Goal: Task Accomplishment & Management: Use online tool/utility

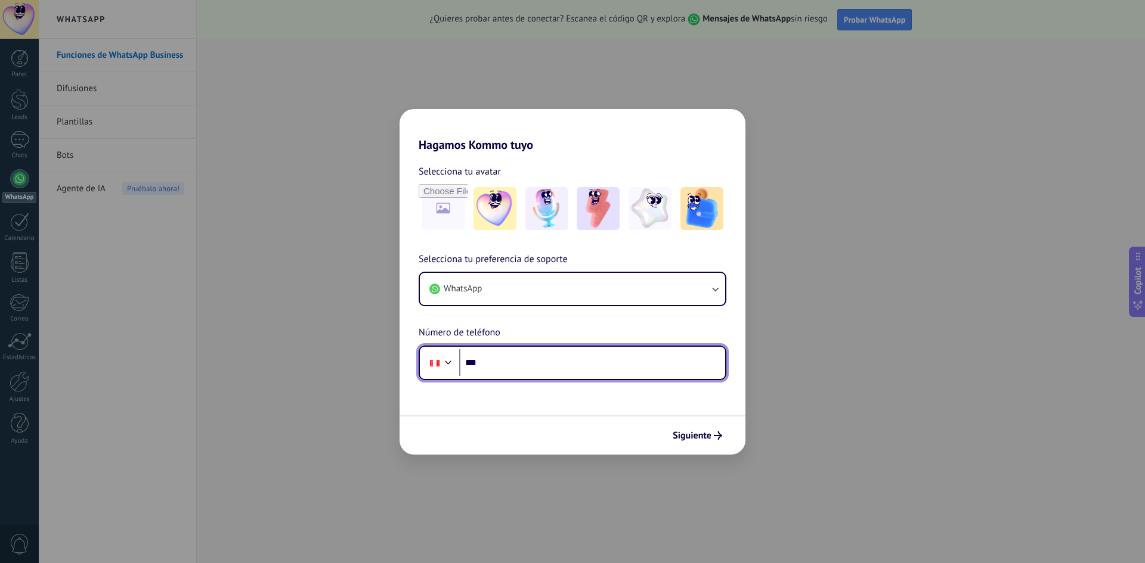
click at [538, 369] on input "***" at bounding box center [592, 362] width 266 height 27
click at [567, 362] on input "**********" at bounding box center [592, 362] width 266 height 27
type input "**********"
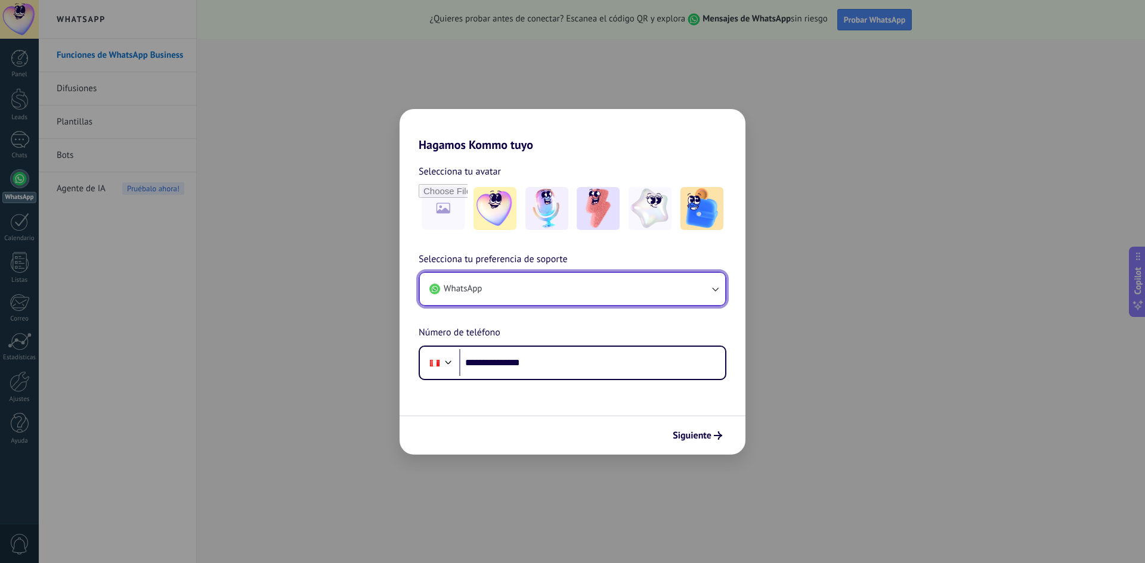
click at [709, 285] on icon "button" at bounding box center [715, 289] width 12 height 12
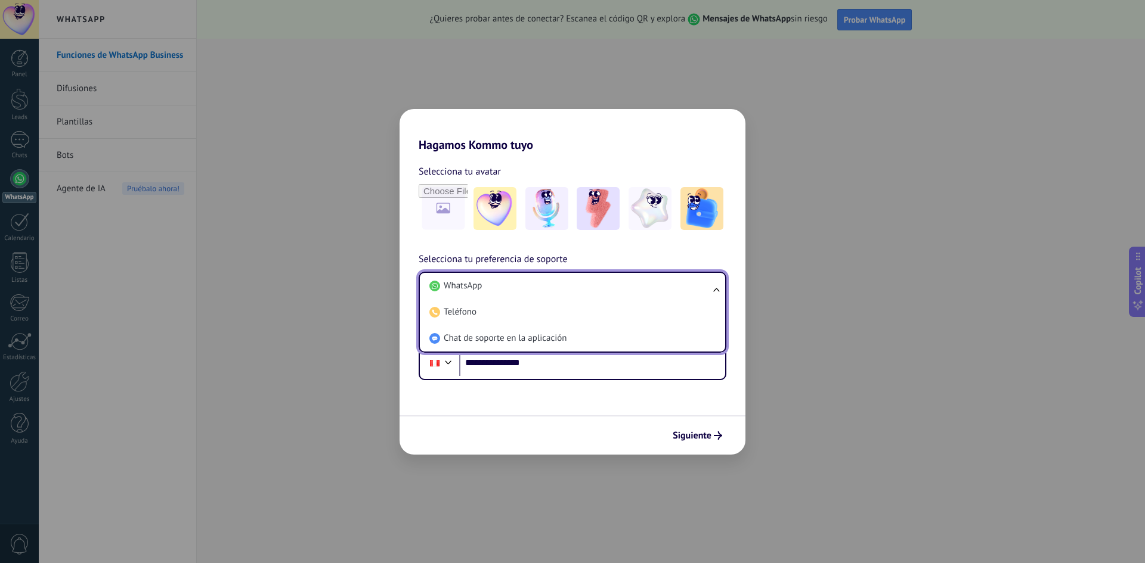
click at [709, 285] on ul "WhatsApp Teléfono Chat de soporte en la aplicación" at bounding box center [573, 312] width 308 height 81
click at [697, 440] on span "Siguiente" at bounding box center [692, 436] width 39 height 8
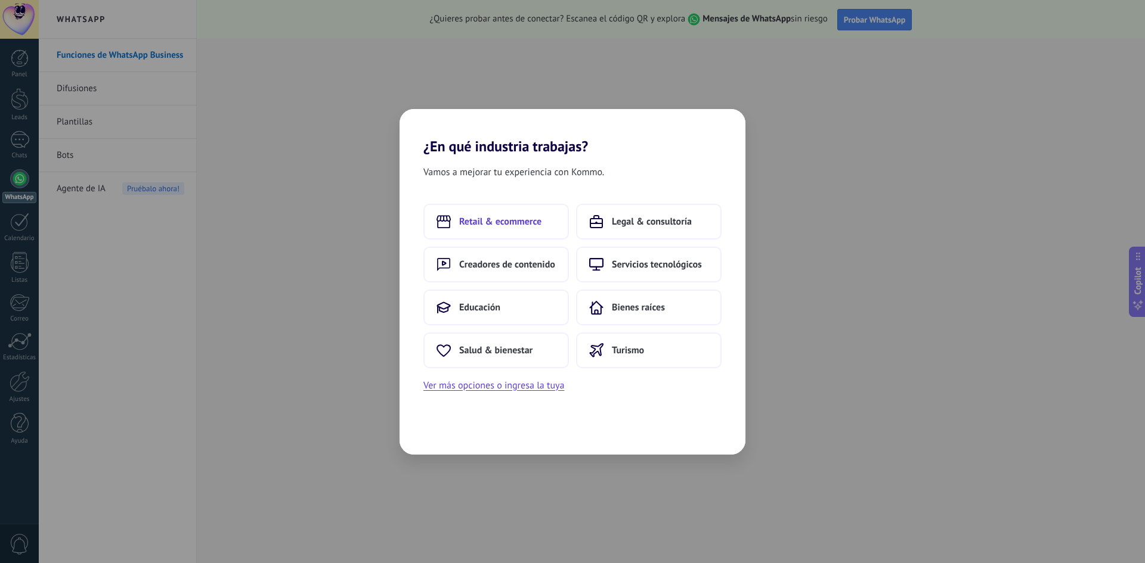
click at [530, 230] on button "Retail & ecommerce" at bounding box center [495, 222] width 145 height 36
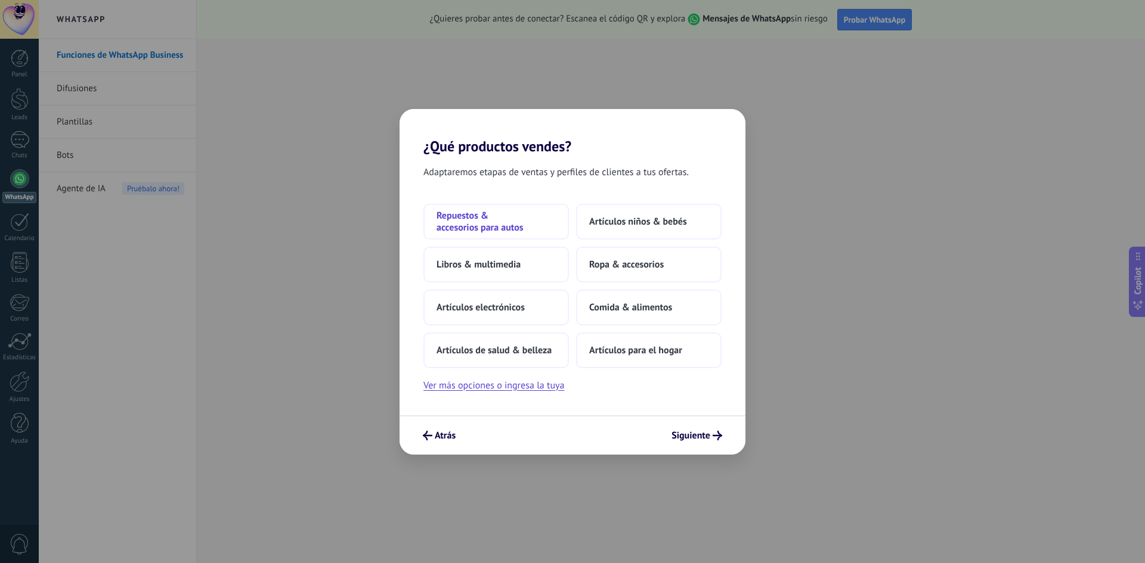
click at [515, 227] on span "Repuestos & accesorios para autos" at bounding box center [495, 222] width 119 height 24
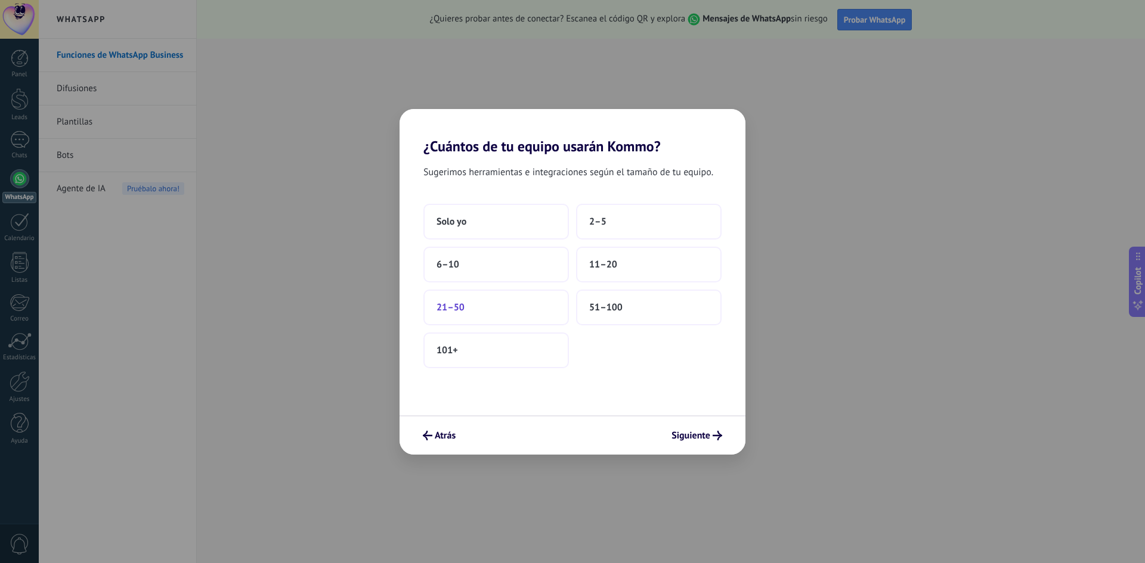
click at [483, 314] on button "21–50" at bounding box center [495, 308] width 145 height 36
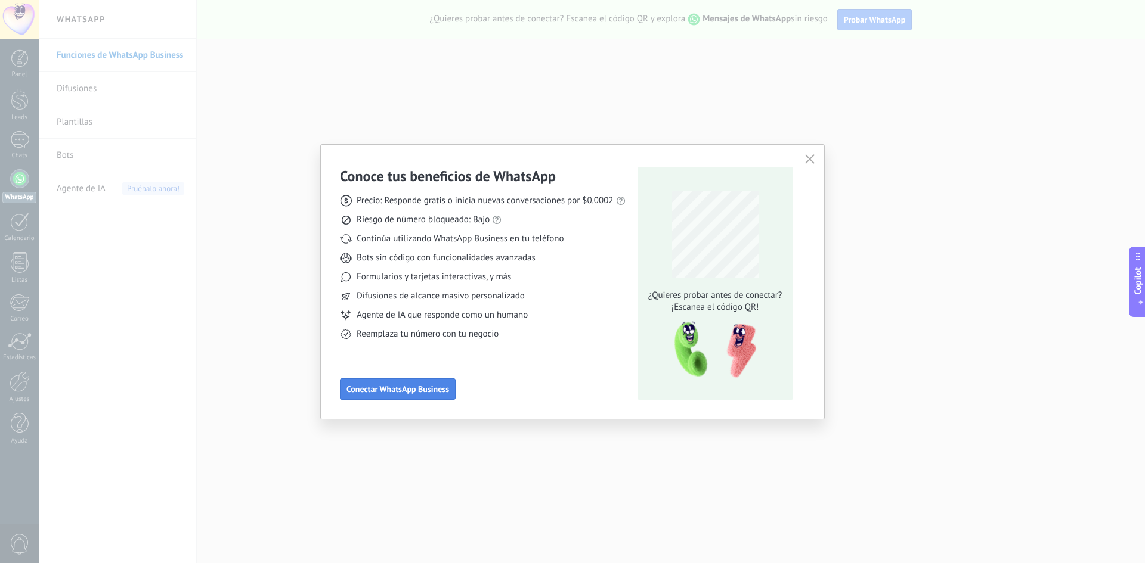
click at [432, 393] on span "Conectar WhatsApp Business" at bounding box center [397, 389] width 103 height 8
click at [814, 161] on button "button" at bounding box center [810, 159] width 16 height 17
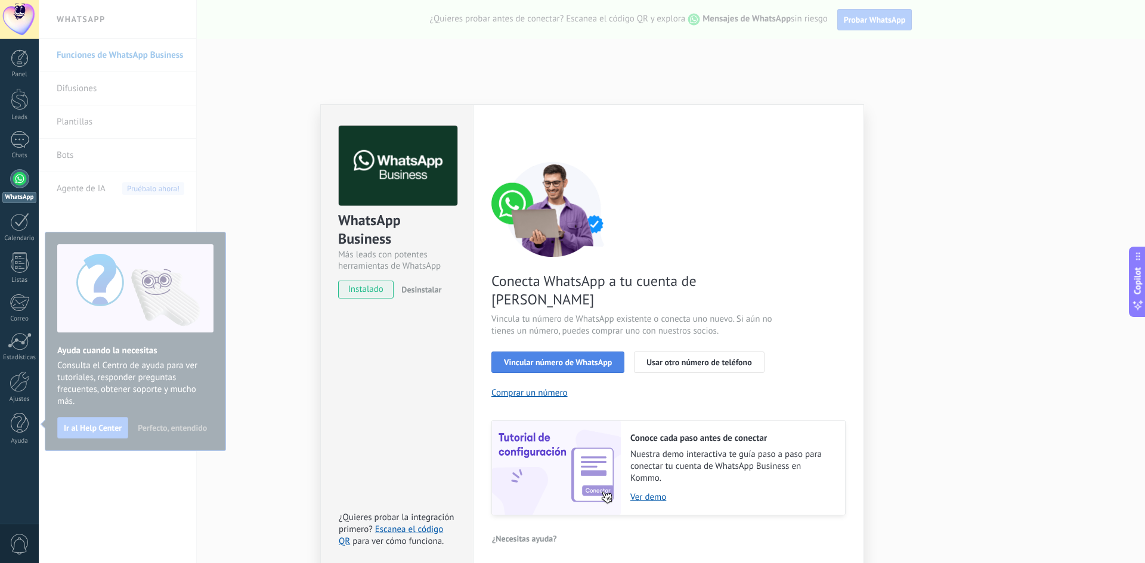
click at [572, 358] on span "Vincular número de WhatsApp" at bounding box center [558, 362] width 108 height 8
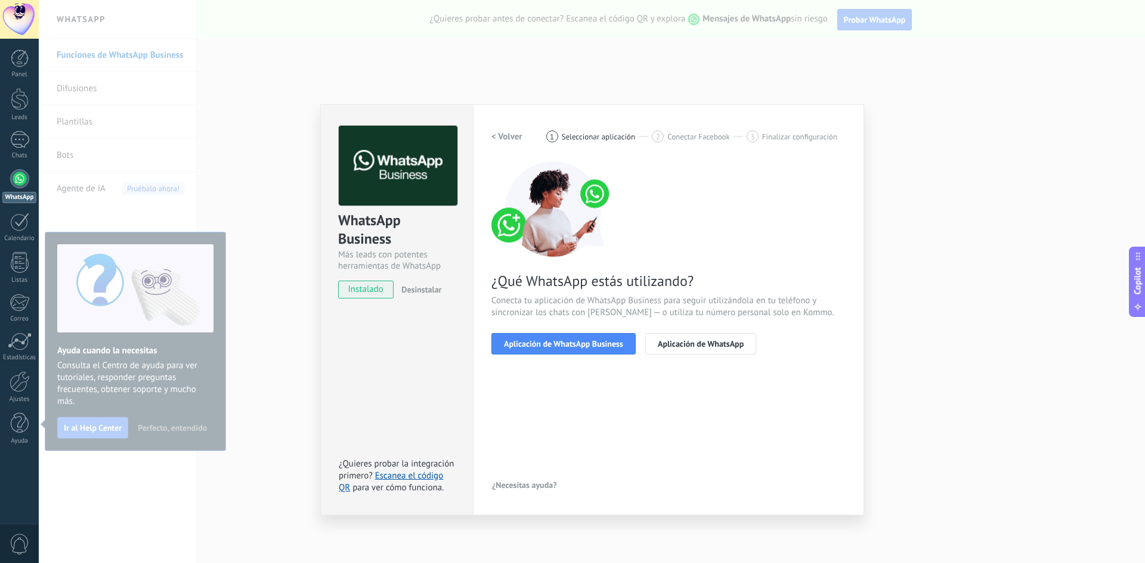
drag, startPoint x: 497, startPoint y: 140, endPoint x: 498, endPoint y: 134, distance: 6.1
click at [498, 134] on h2 "< Volver" at bounding box center [506, 136] width 31 height 11
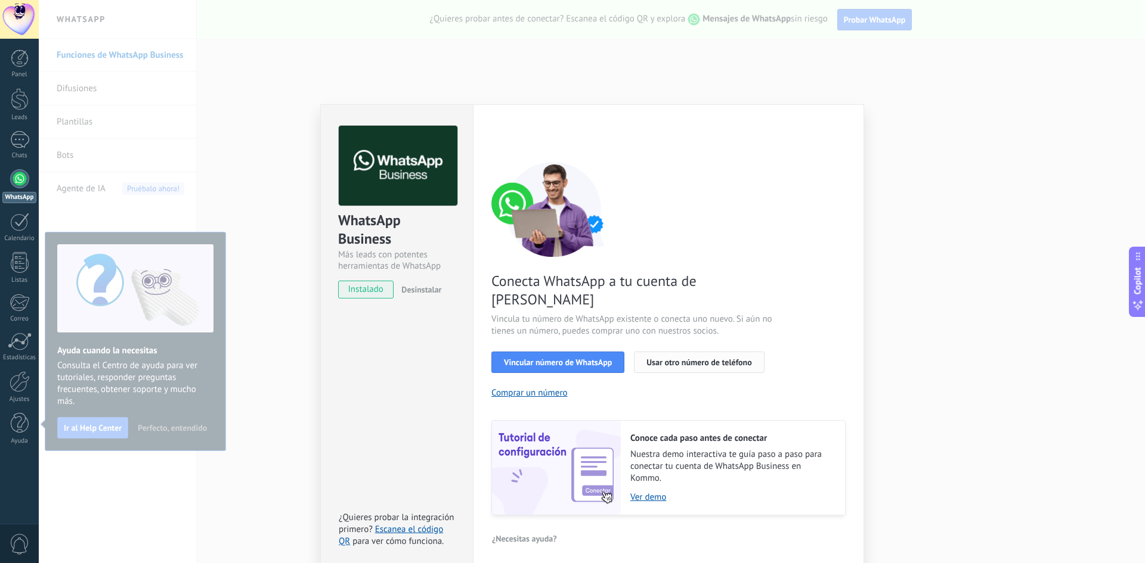
click at [679, 358] on span "Usar otro número de teléfono" at bounding box center [698, 362] width 105 height 8
click at [274, 352] on div "WhatsApp Business Más leads con potentes herramientas de WhatsApp instalado Des…" at bounding box center [592, 281] width 1106 height 563
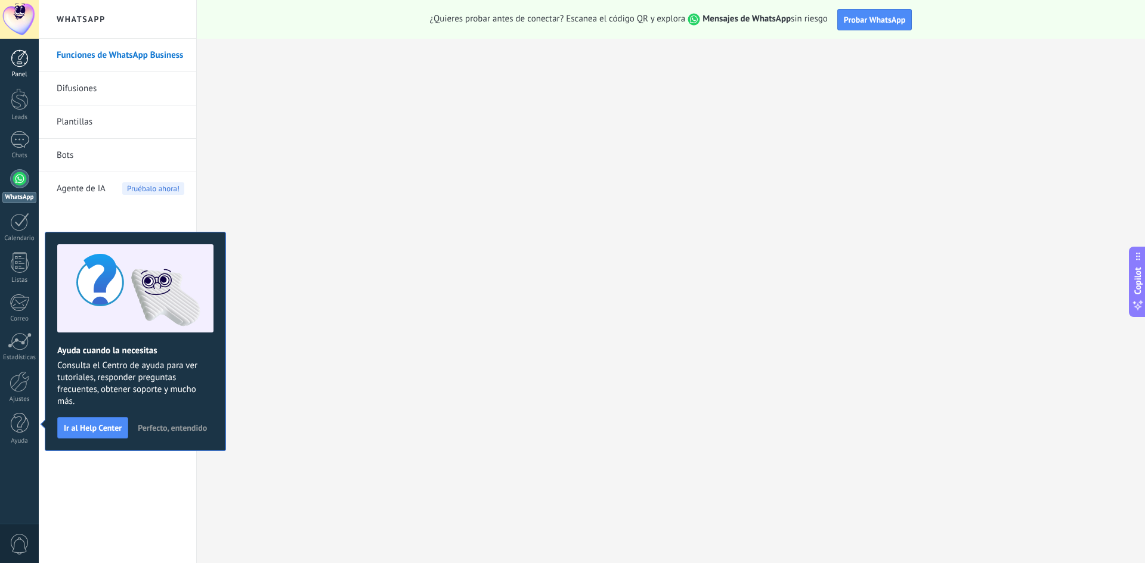
click at [25, 69] on link "Panel" at bounding box center [19, 63] width 39 height 29
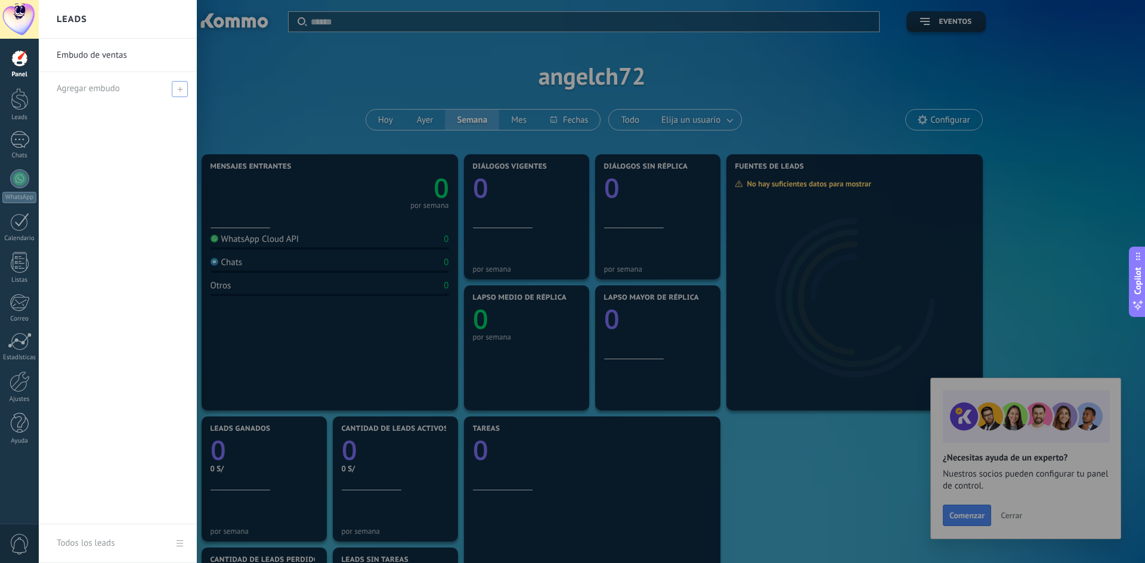
click at [104, 92] on span "Agregar embudo" at bounding box center [88, 88] width 63 height 11
click at [148, 94] on input "text" at bounding box center [113, 88] width 112 height 19
type input "*********"
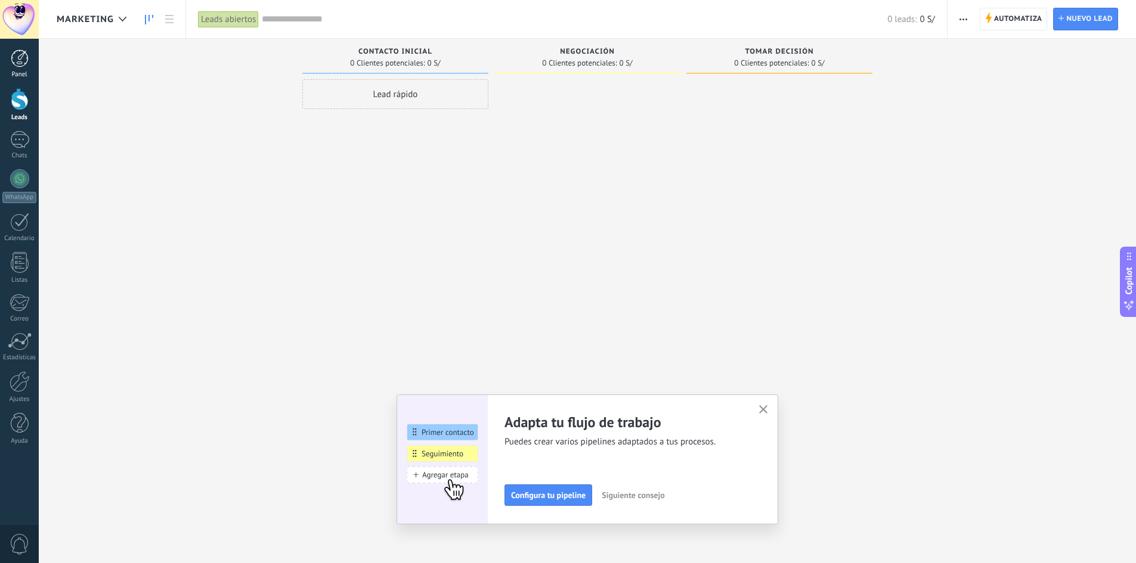
click at [21, 70] on link "Panel" at bounding box center [19, 63] width 39 height 29
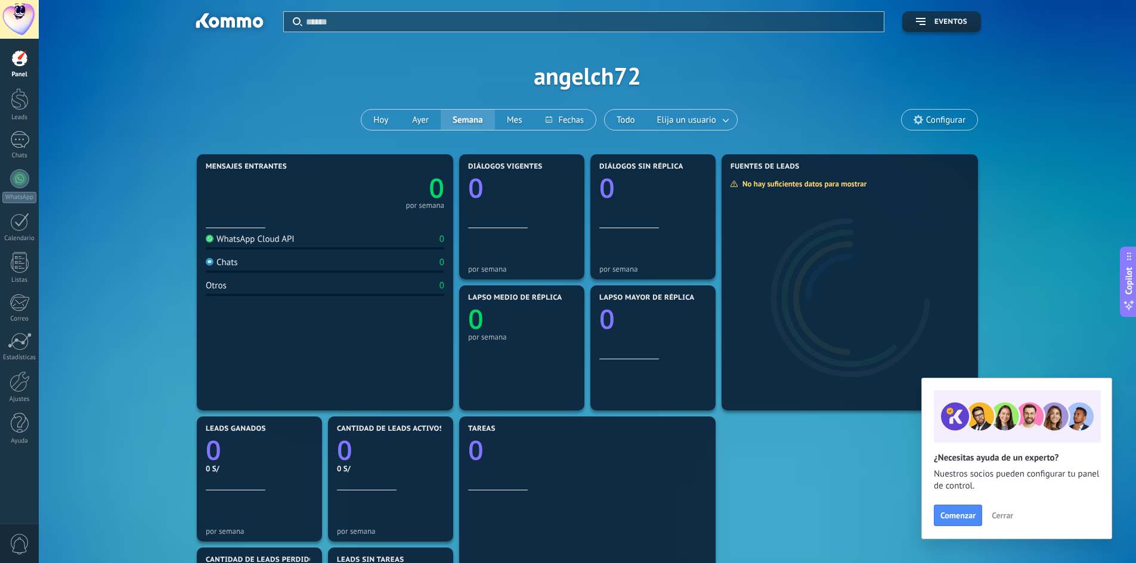
click at [1092, 85] on div "Aplicar Eventos angelch72 [DATE] [DATE] Semana Mes Todo Elija un usuario Config…" at bounding box center [587, 75] width 1061 height 151
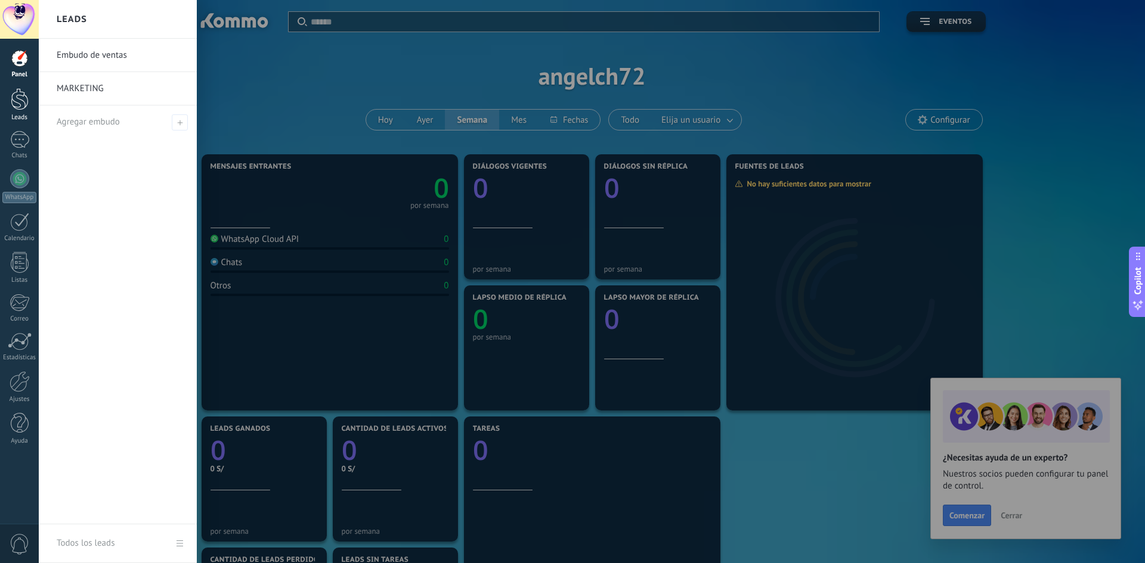
click at [27, 101] on div at bounding box center [20, 99] width 18 height 22
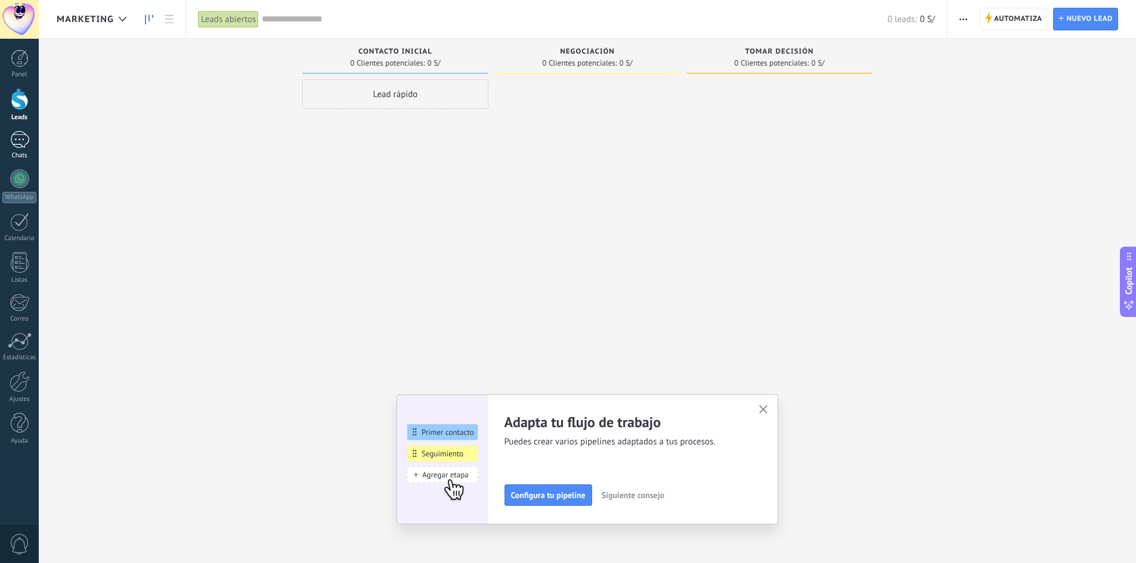
click at [13, 133] on div at bounding box center [19, 139] width 19 height 17
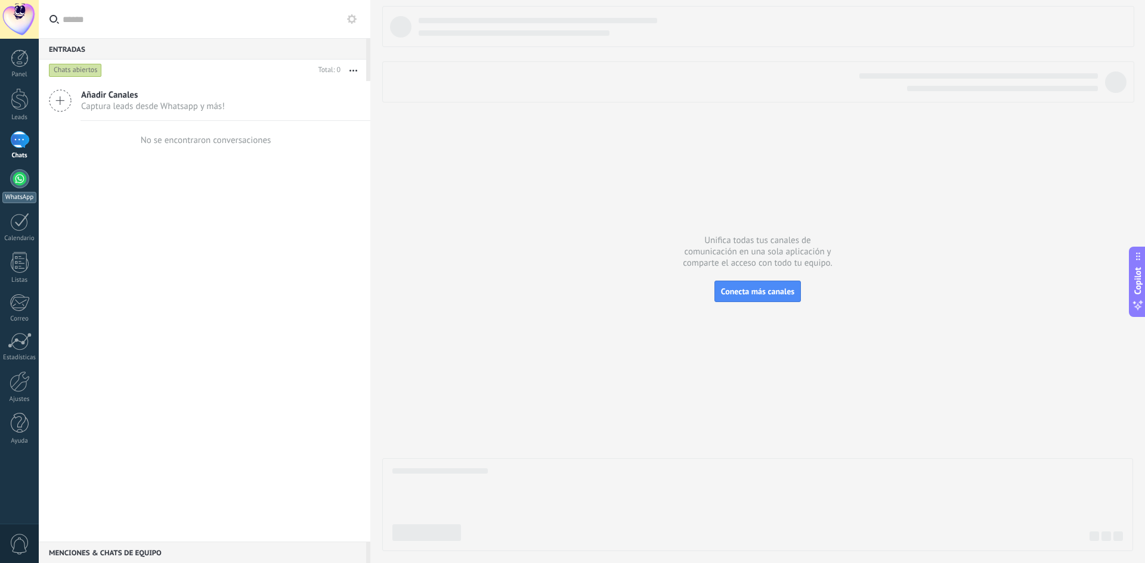
click at [21, 184] on div at bounding box center [19, 178] width 19 height 19
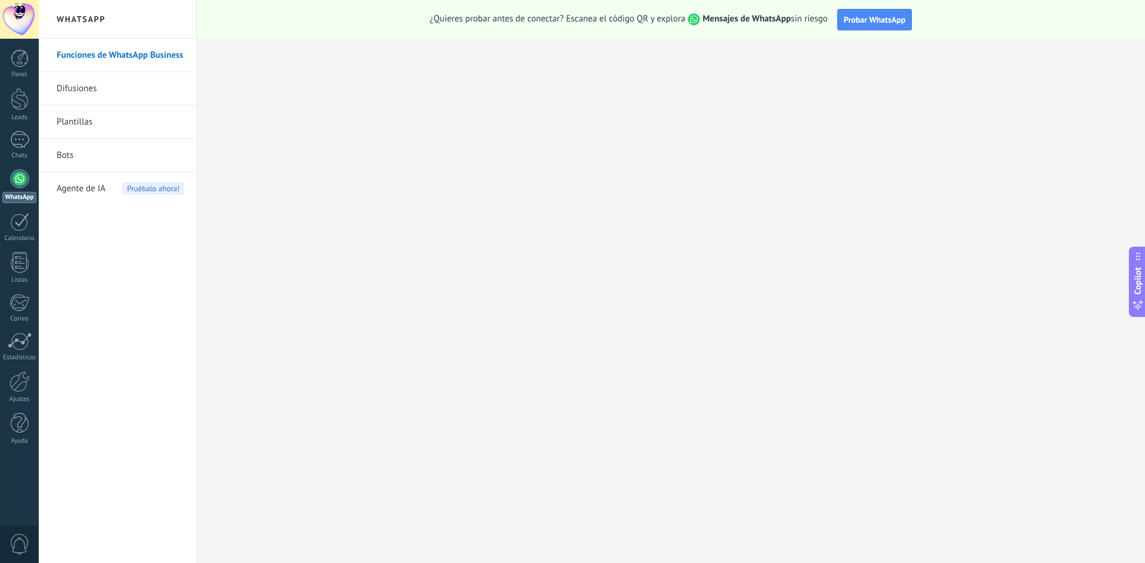
click at [95, 91] on link "Difusiones" at bounding box center [121, 88] width 128 height 33
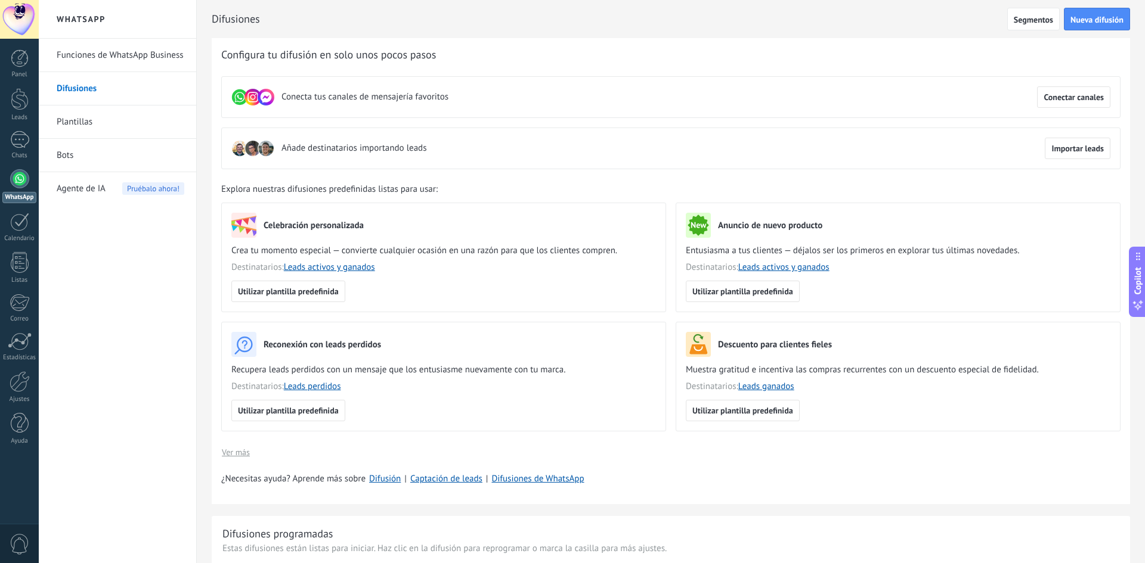
click at [83, 119] on link "Plantillas" at bounding box center [121, 122] width 128 height 33
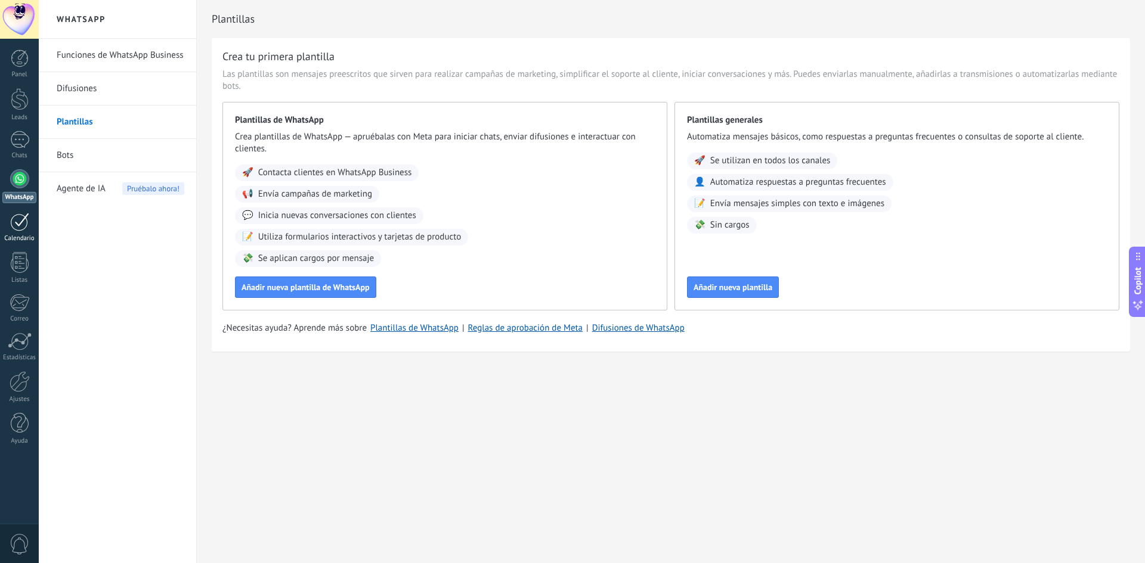
click at [20, 231] on link "Calendario" at bounding box center [19, 228] width 39 height 30
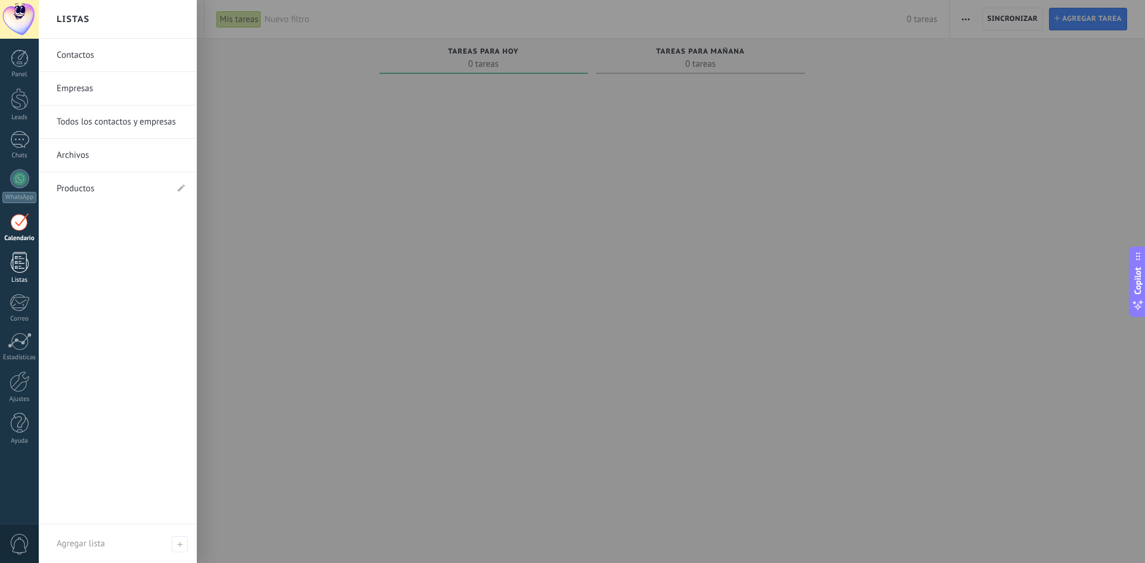
click at [9, 264] on link "Listas" at bounding box center [19, 268] width 39 height 32
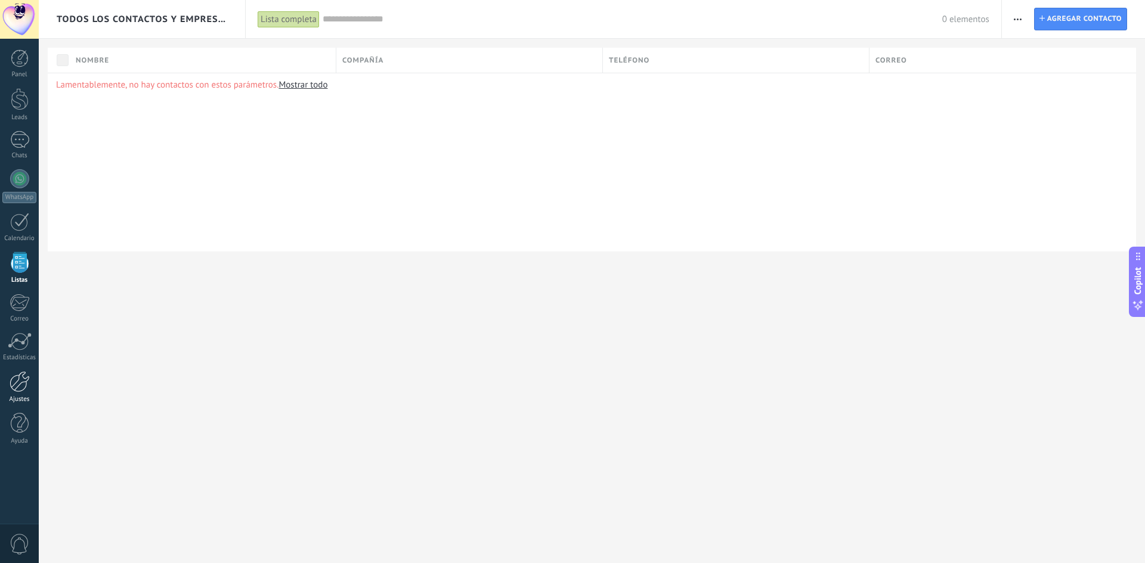
click at [23, 388] on div at bounding box center [20, 381] width 20 height 21
